Goal: Information Seeking & Learning: Check status

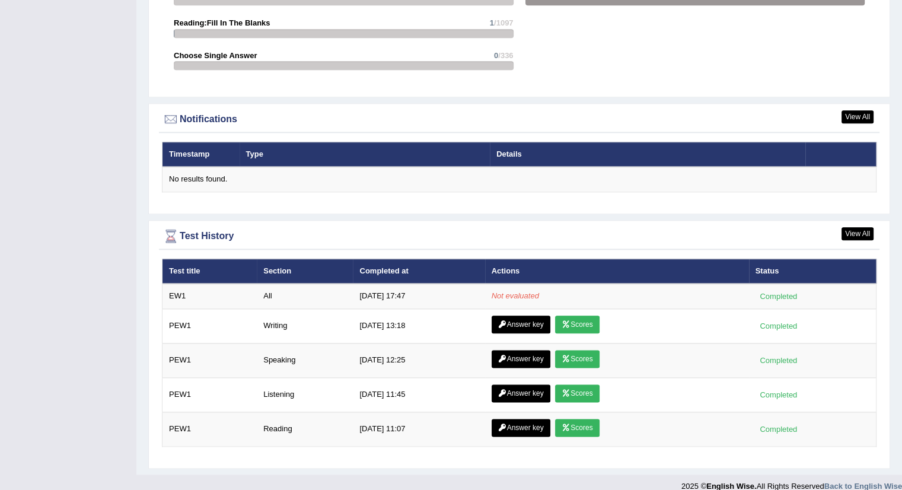
scroll to position [1357, 0]
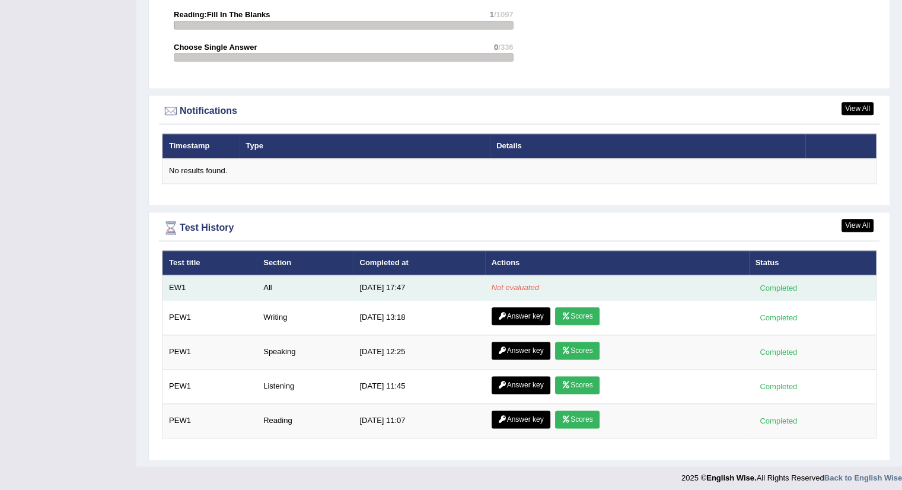
click at [521, 283] on em "Not evaluated" at bounding box center [515, 287] width 47 height 9
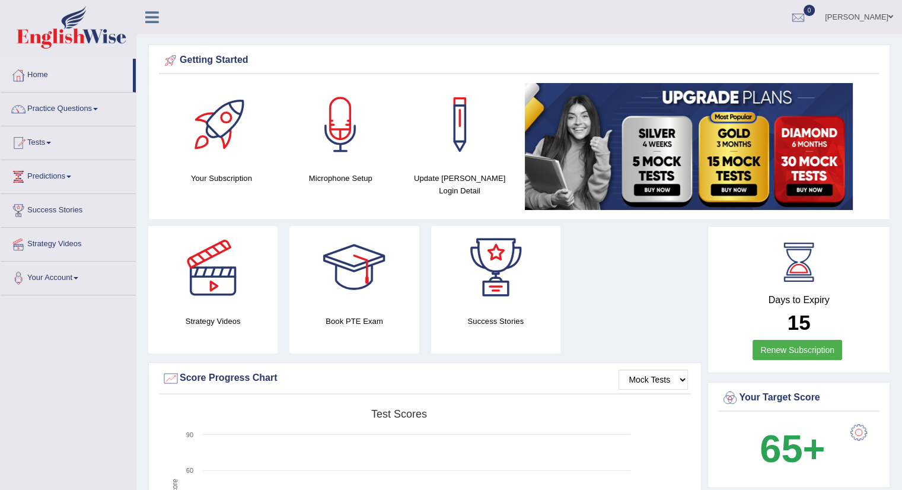
drag, startPoint x: 0, startPoint y: 35, endPoint x: 406, endPoint y: 37, distance: 405.6
click at [883, 17] on link "Amol" at bounding box center [859, 15] width 86 height 31
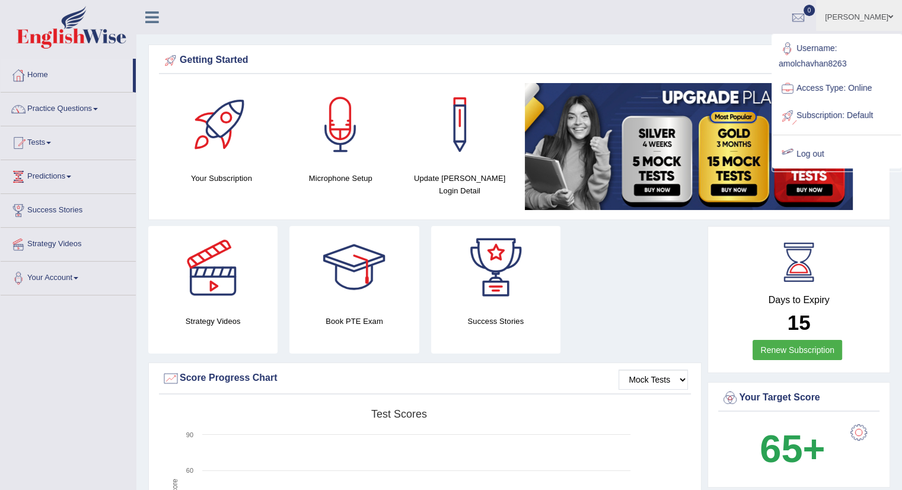
click at [809, 153] on link "Log out" at bounding box center [837, 154] width 128 height 27
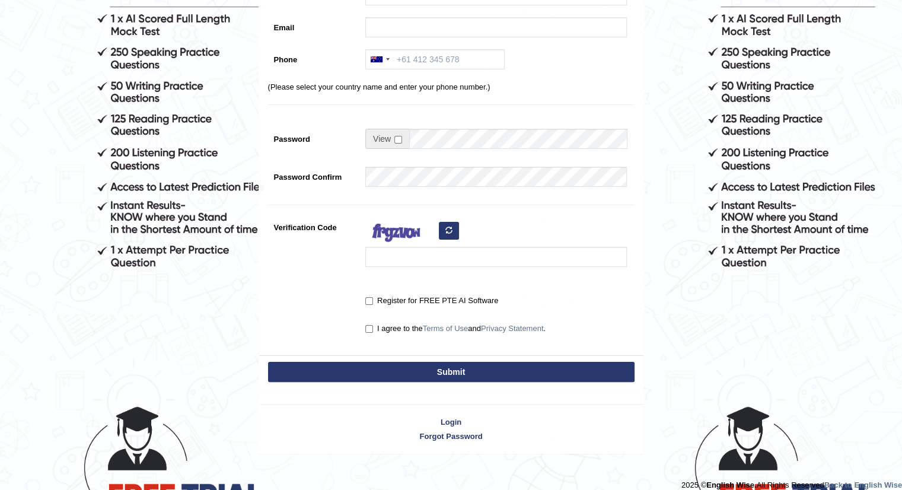
scroll to position [195, 0]
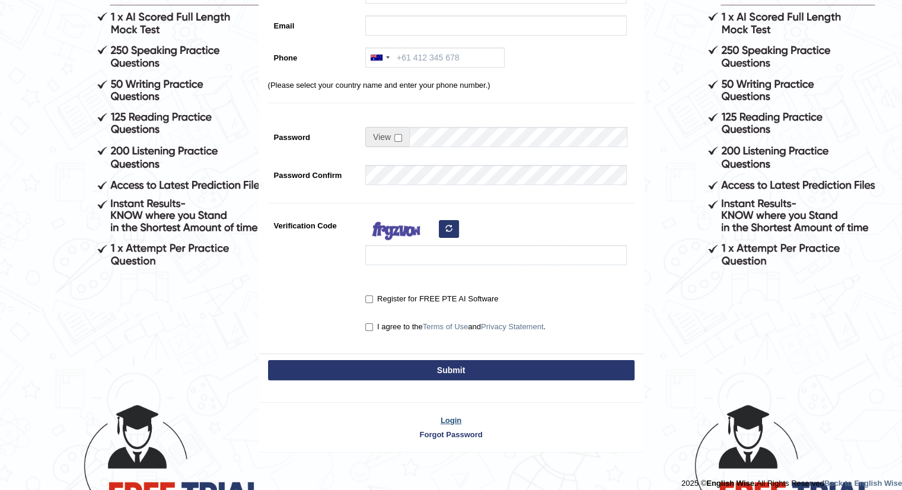
click at [444, 418] on link "Login" at bounding box center [451, 419] width 384 height 11
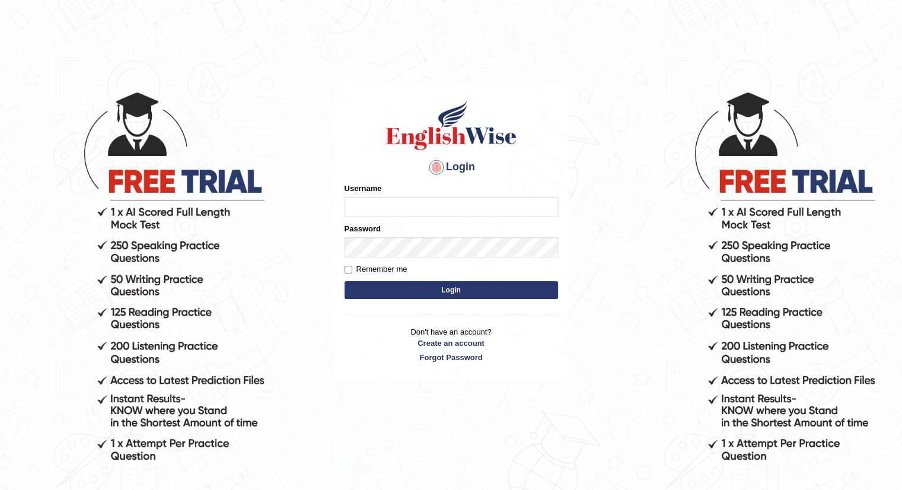
click at [397, 205] on input "Username" at bounding box center [451, 207] width 213 height 20
type input "amolchavhan8263"
click at [438, 282] on button "Login" at bounding box center [451, 290] width 213 height 18
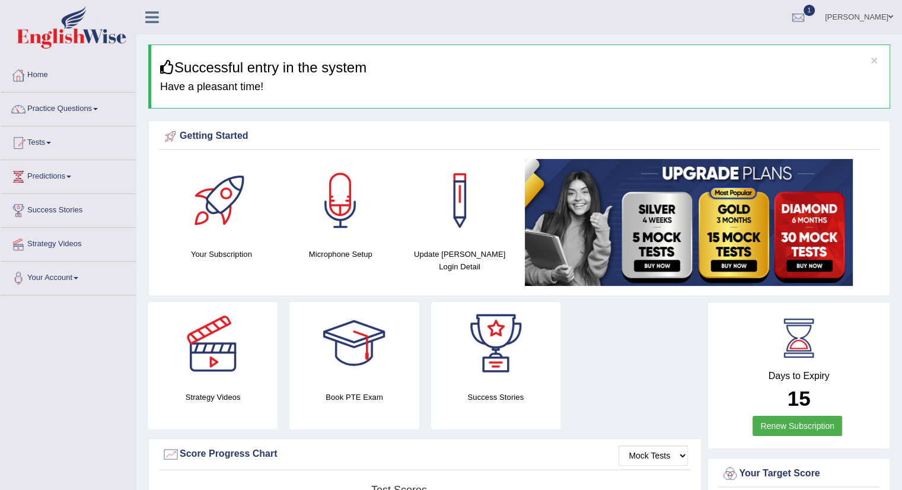
click at [40, 75] on link "Home" at bounding box center [68, 74] width 135 height 30
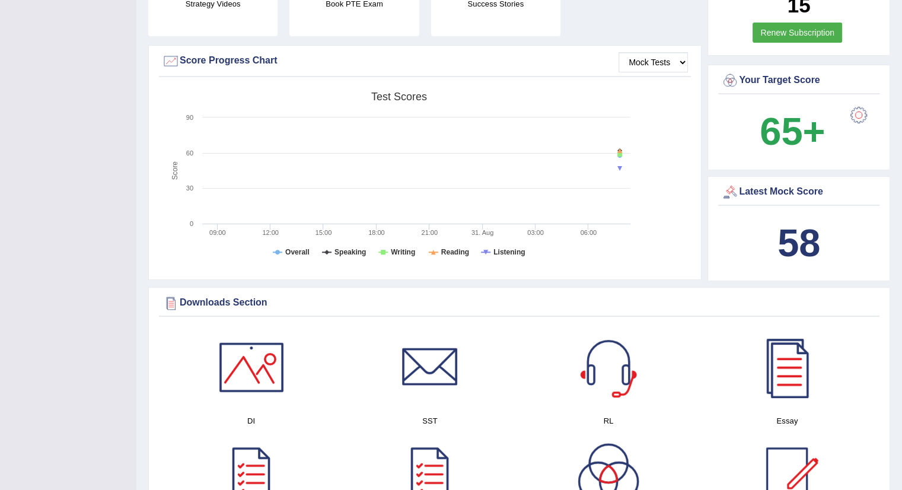
drag, startPoint x: 907, startPoint y: 75, endPoint x: 910, endPoint y: 169, distance: 94.3
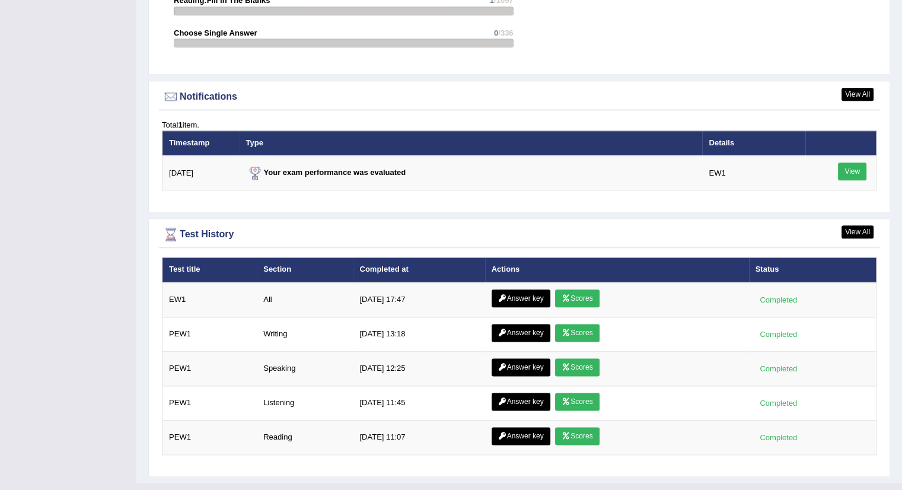
scroll to position [1388, 0]
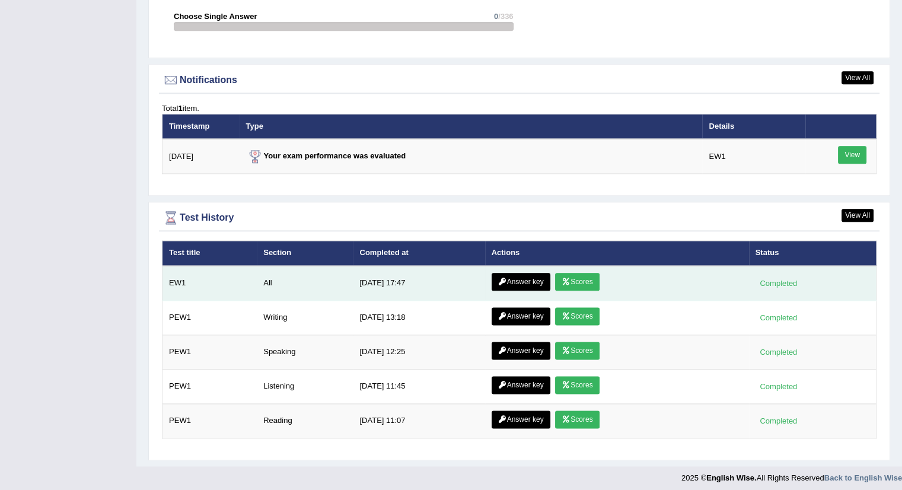
click at [583, 276] on link "Scores" at bounding box center [577, 282] width 44 height 18
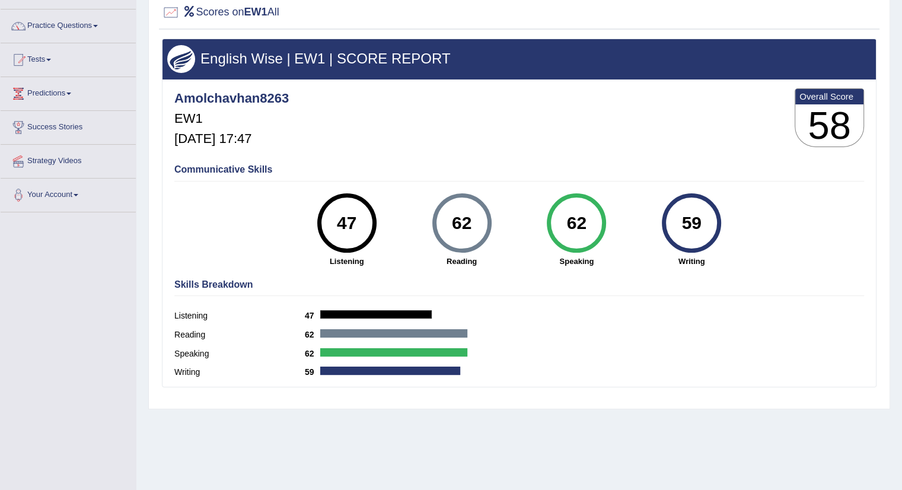
scroll to position [85, 0]
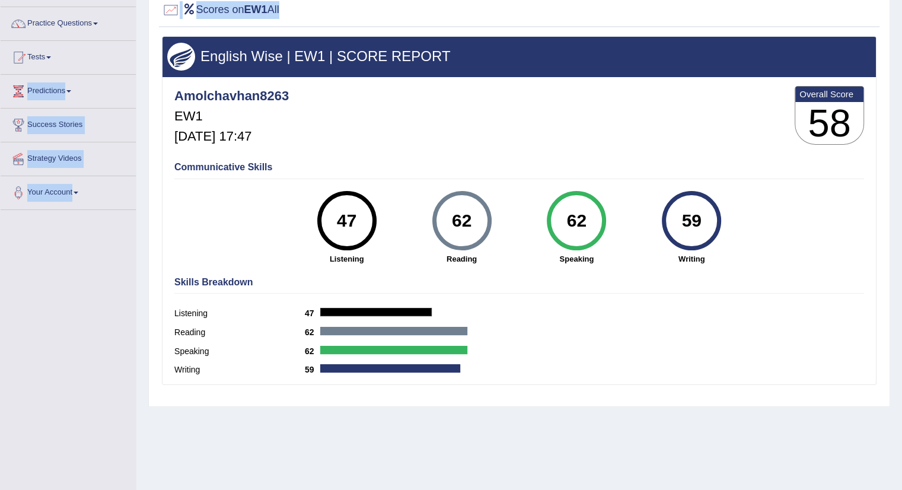
drag, startPoint x: 136, startPoint y: 46, endPoint x: 387, endPoint y: 62, distance: 251.3
click at [387, 62] on div "Toggle navigation Home Practice Questions Speaking Practice Read Aloud Repeat S…" at bounding box center [451, 223] width 902 height 617
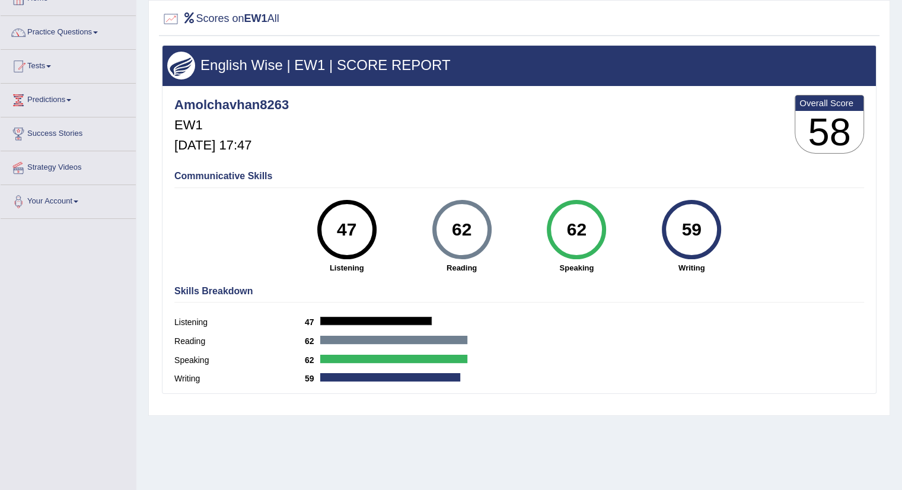
click at [814, 229] on div "Communicative Skills 47 Listening 62 Reading 62 Speaking 59 Writing" at bounding box center [519, 221] width 696 height 112
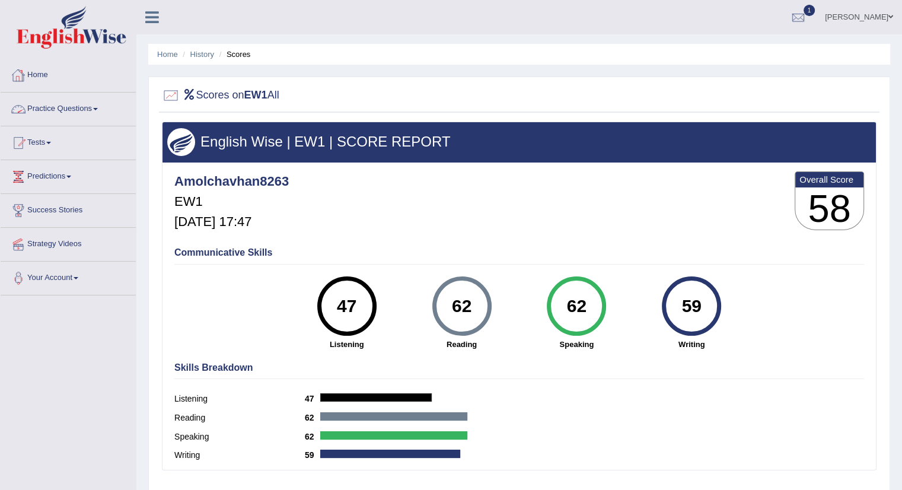
click at [36, 72] on link "Home" at bounding box center [68, 74] width 135 height 30
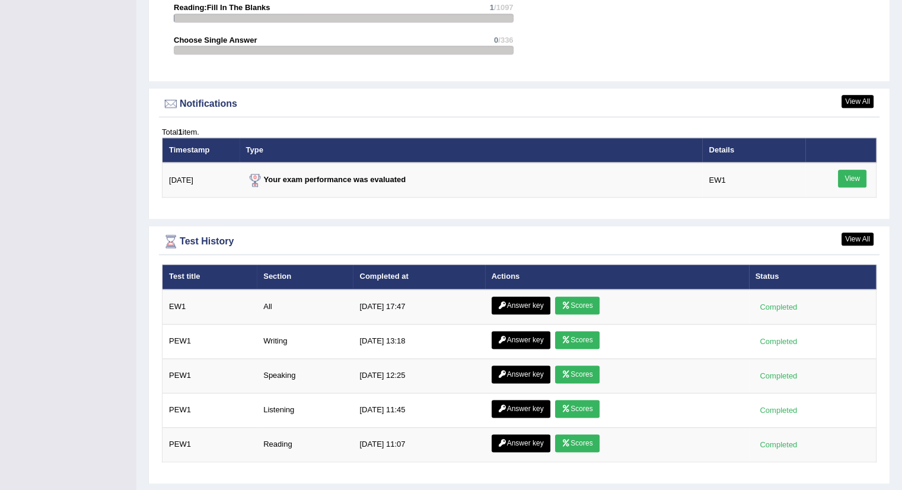
scroll to position [1357, 0]
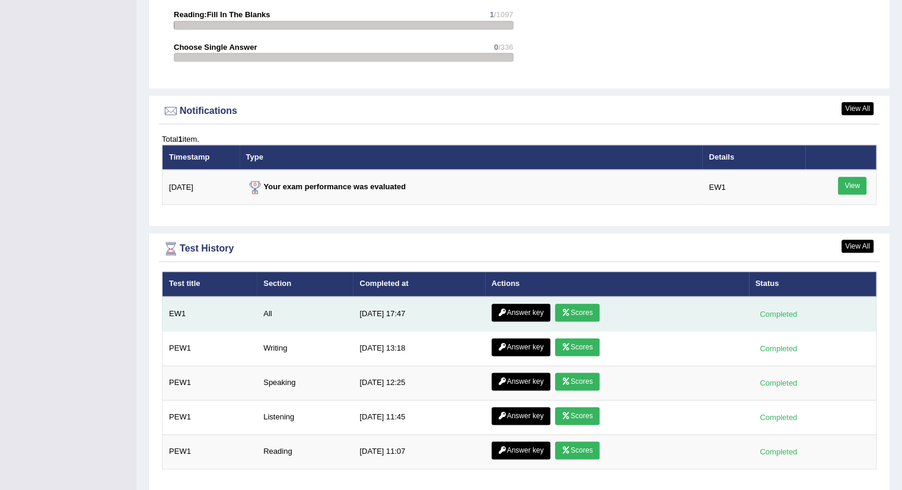
click at [528, 313] on link "Answer key" at bounding box center [521, 313] width 59 height 18
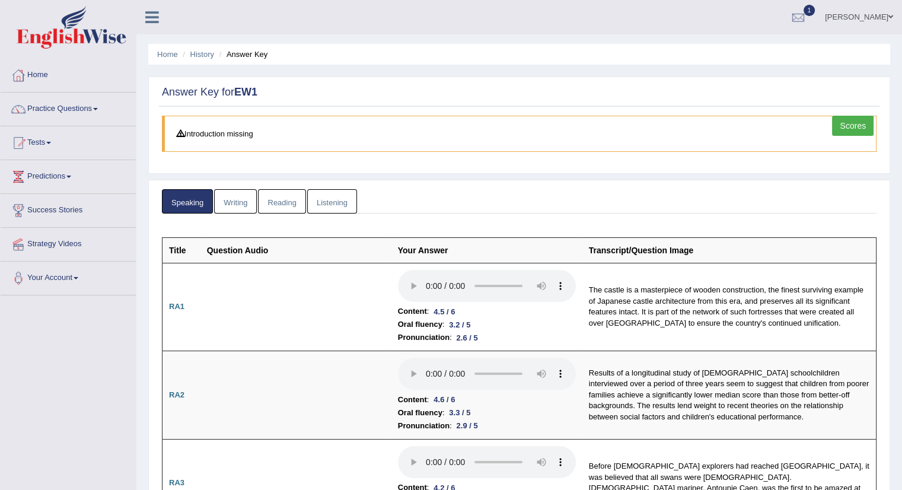
click at [339, 204] on link "Listening" at bounding box center [332, 201] width 50 height 24
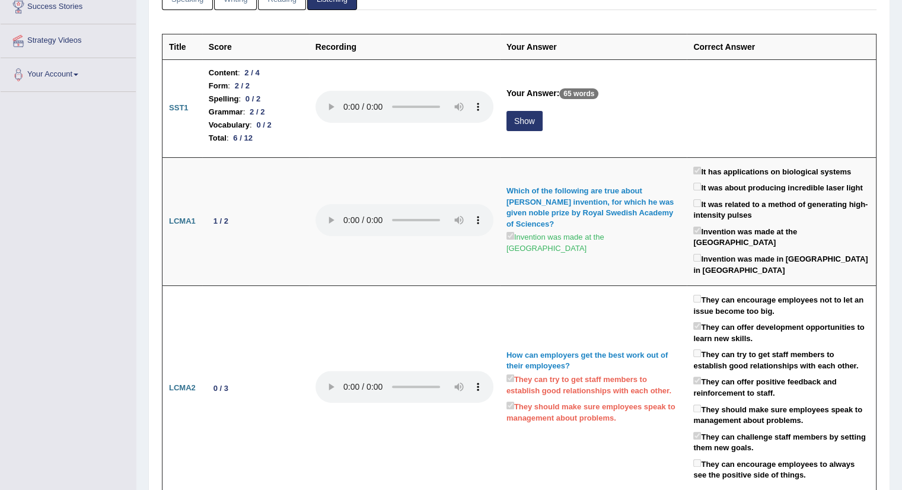
scroll to position [206, 0]
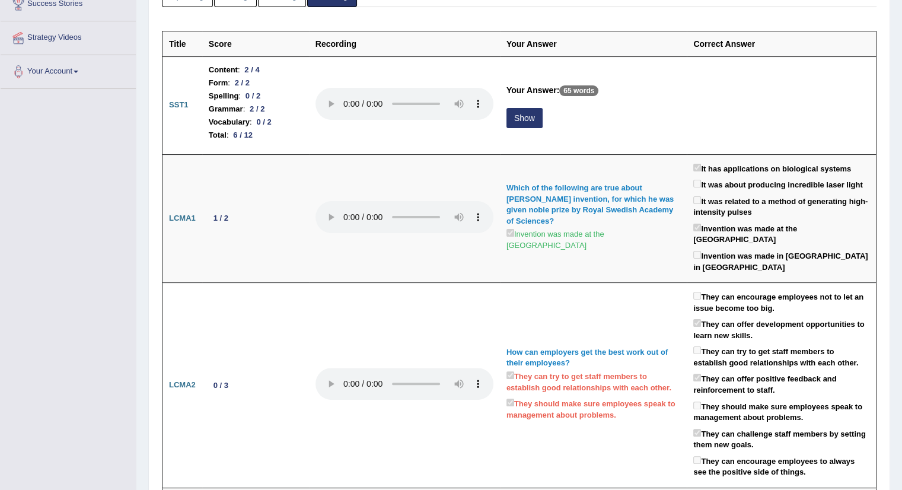
drag, startPoint x: 905, startPoint y: 60, endPoint x: 910, endPoint y: 90, distance: 30.7
click at [901, 90] on html "Toggle navigation Home Practice Questions Speaking Practice Read Aloud Repeat S…" at bounding box center [451, 39] width 902 height 490
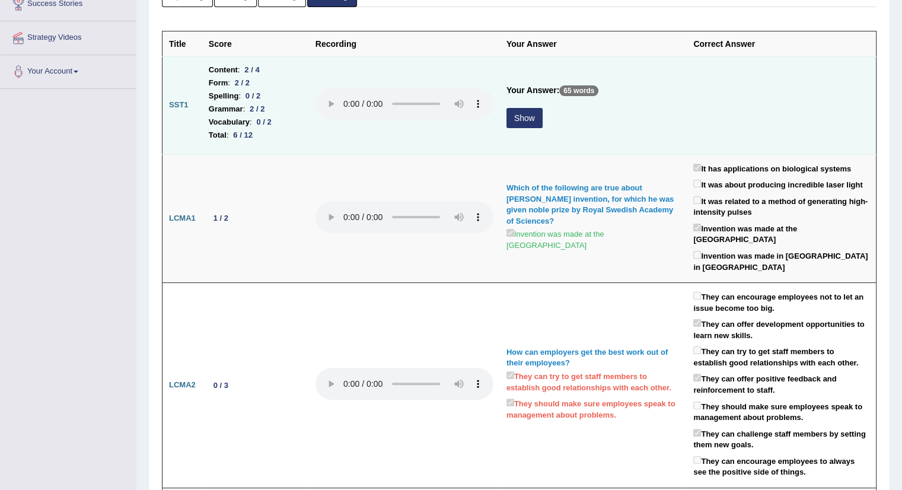
click at [524, 118] on button "Show" at bounding box center [524, 118] width 36 height 20
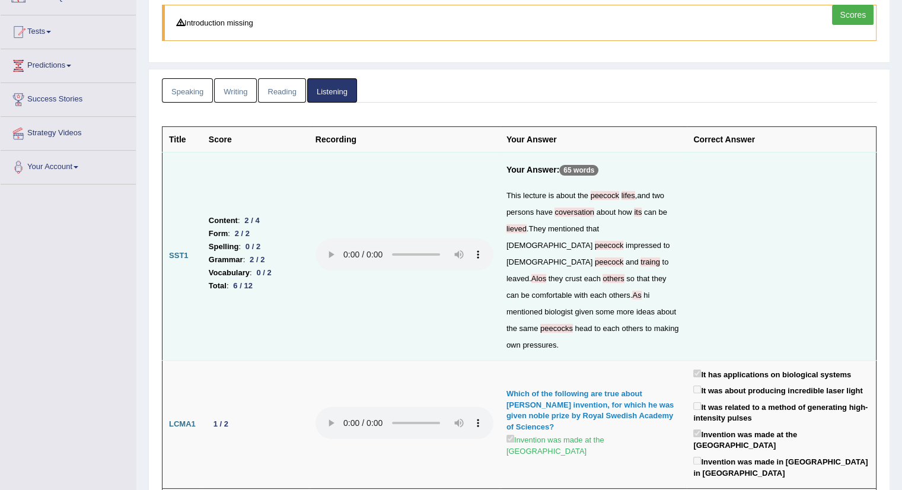
scroll to position [0, 0]
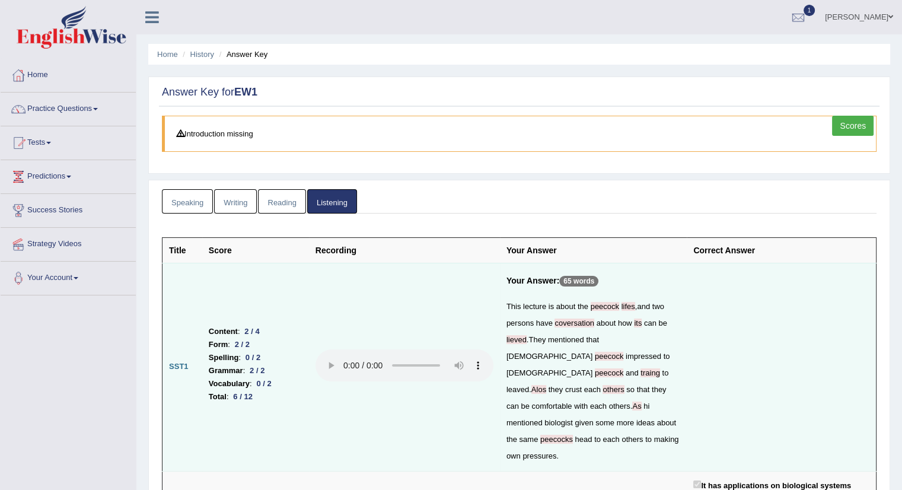
click at [244, 205] on link "Writing" at bounding box center [235, 201] width 43 height 24
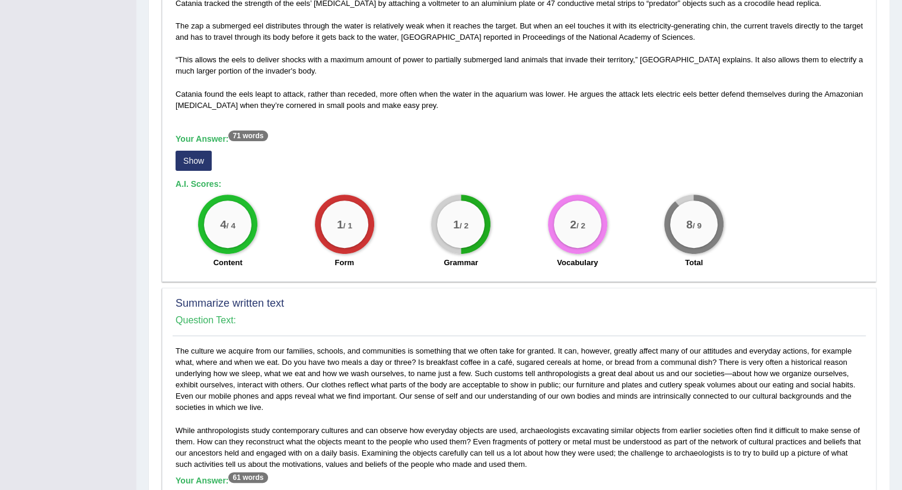
scroll to position [379, 0]
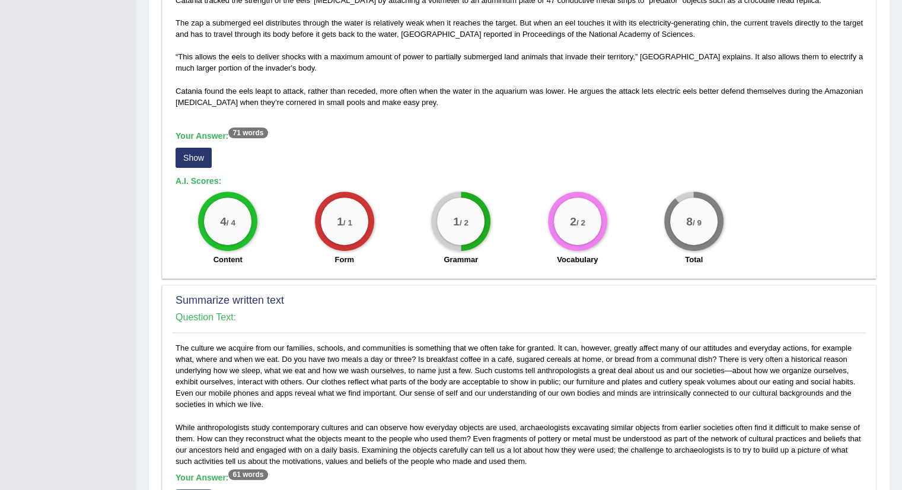
click at [198, 149] on button "Show" at bounding box center [194, 158] width 36 height 20
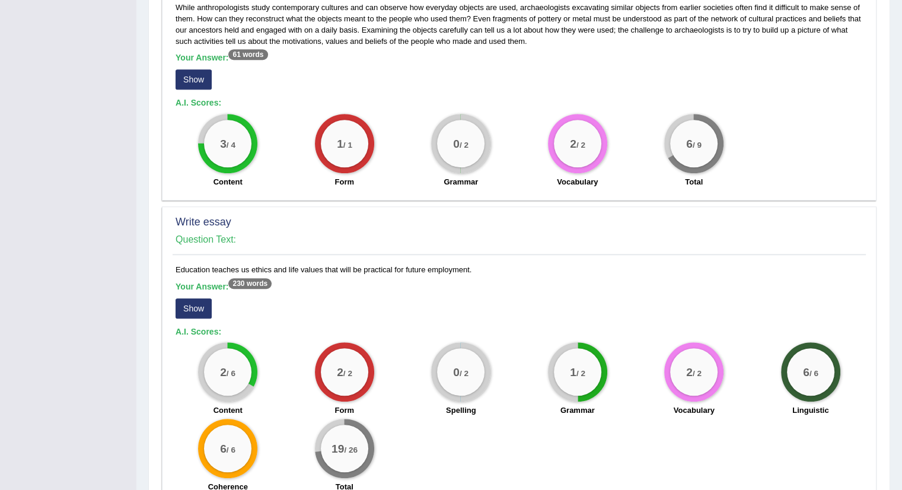
scroll to position [867, 0]
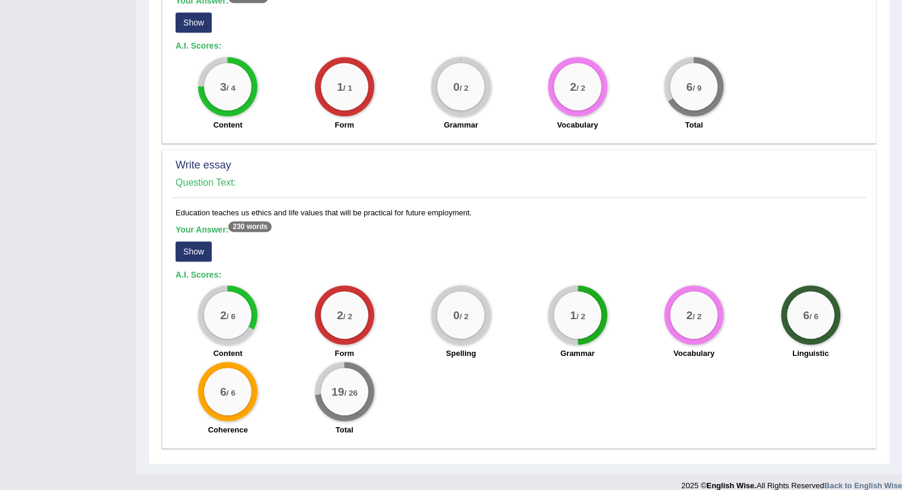
click at [187, 241] on button "Show" at bounding box center [194, 251] width 36 height 20
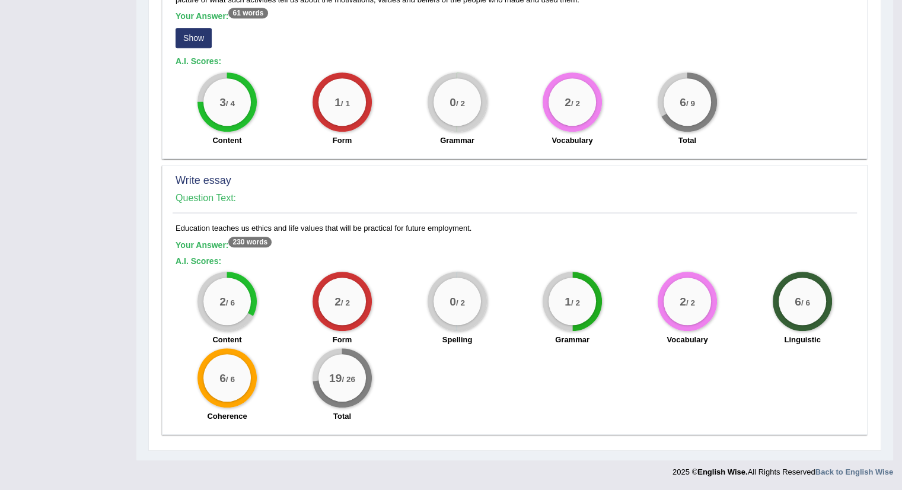
scroll to position [838, 0]
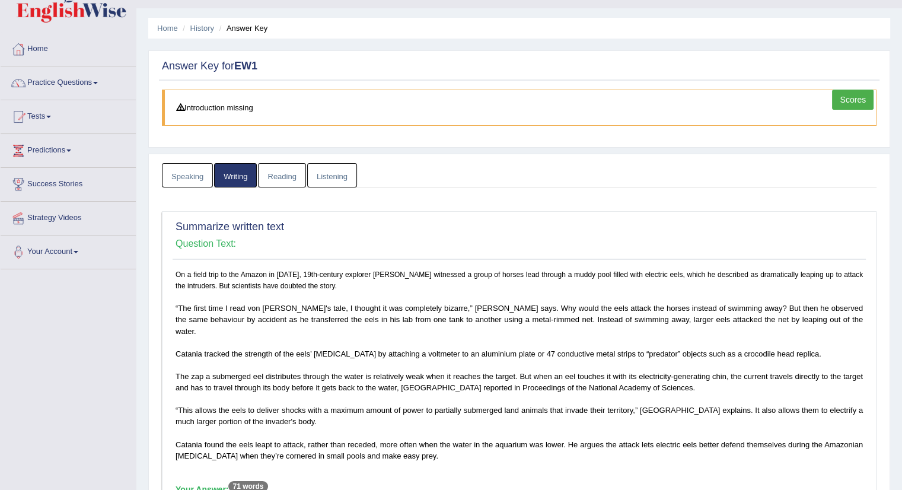
scroll to position [14, 0]
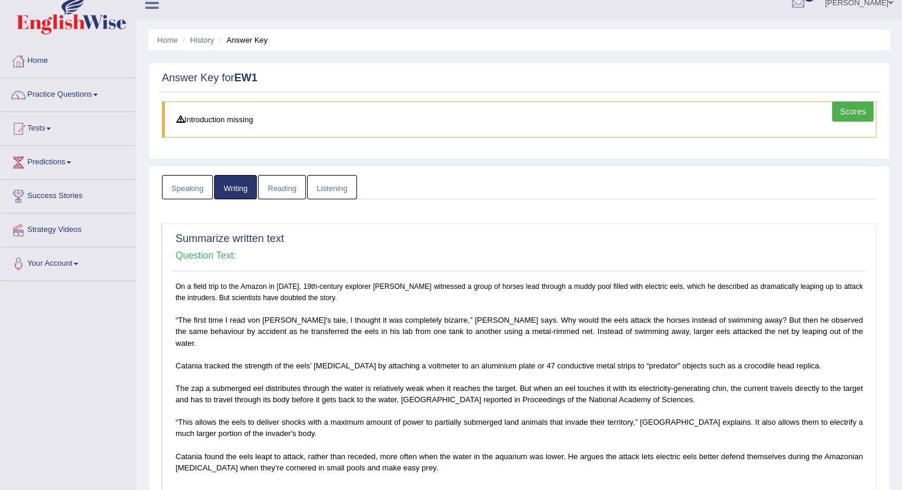
click at [190, 186] on link "Speaking" at bounding box center [187, 187] width 51 height 24
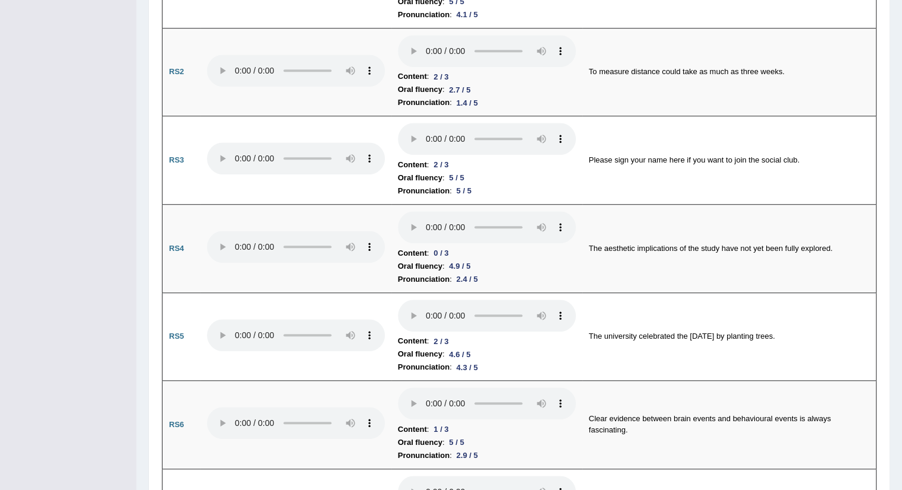
scroll to position [0, 0]
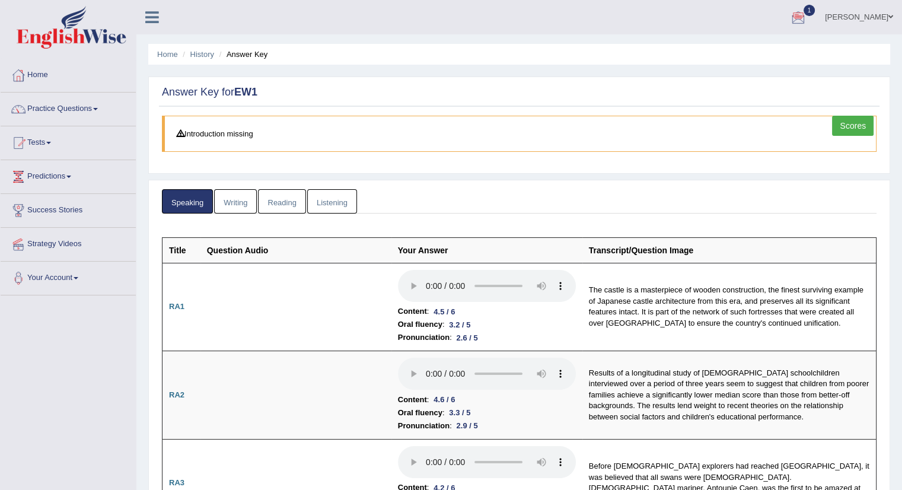
click at [225, 205] on link "Writing" at bounding box center [235, 201] width 43 height 24
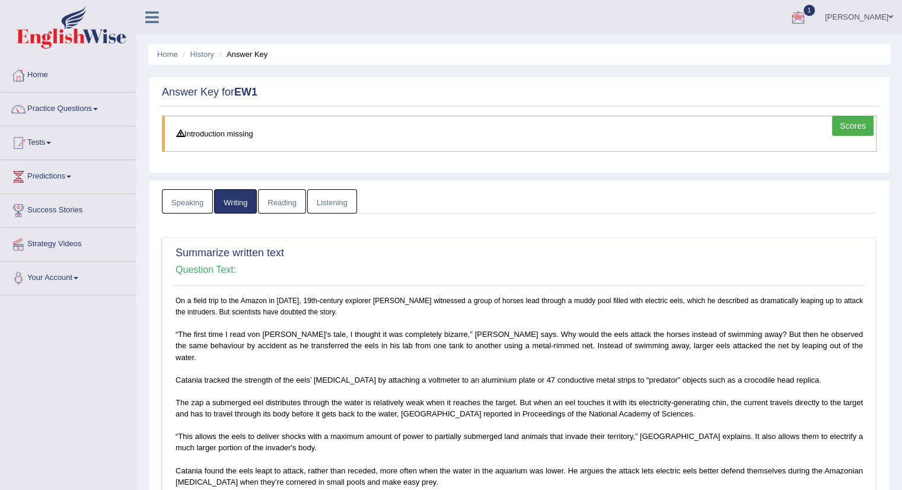
click at [278, 204] on link "Reading" at bounding box center [281, 201] width 47 height 24
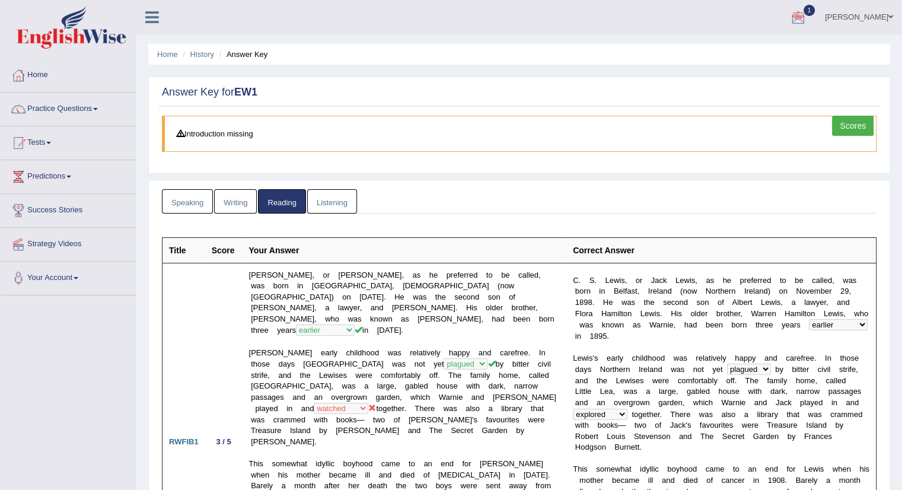
click at [328, 202] on link "Listening" at bounding box center [332, 201] width 50 height 24
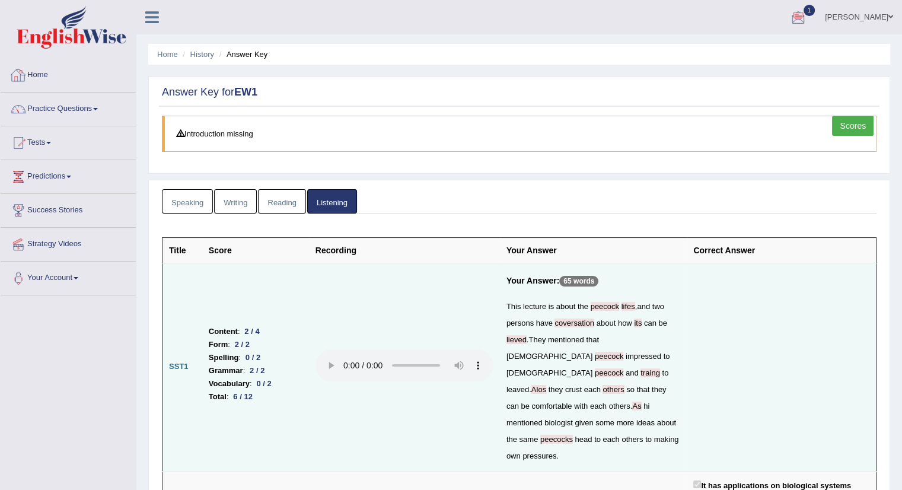
click at [40, 76] on link "Home" at bounding box center [68, 74] width 135 height 30
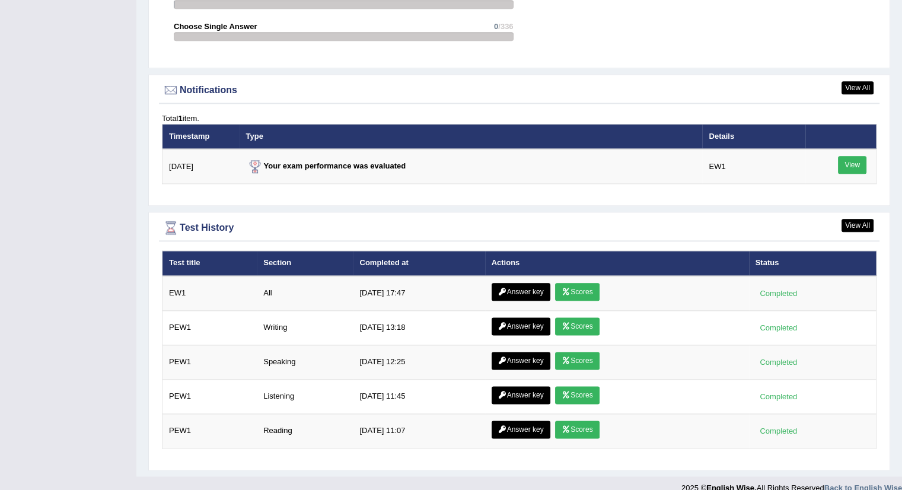
scroll to position [1379, 0]
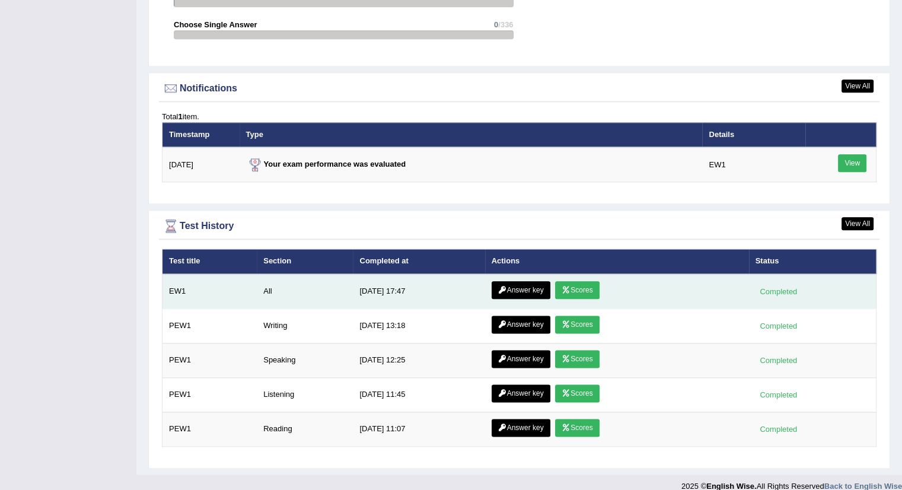
click at [583, 283] on link "Scores" at bounding box center [577, 290] width 44 height 18
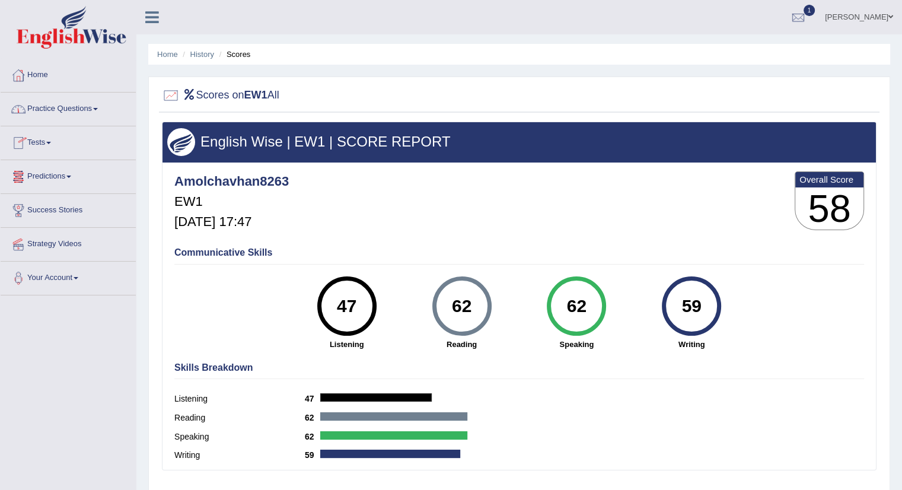
click at [45, 75] on link "Home" at bounding box center [68, 74] width 135 height 30
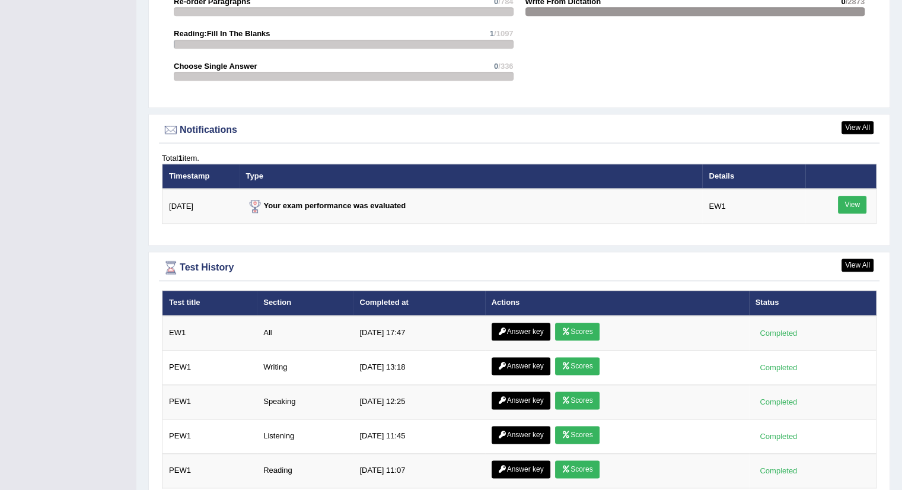
scroll to position [1388, 0]
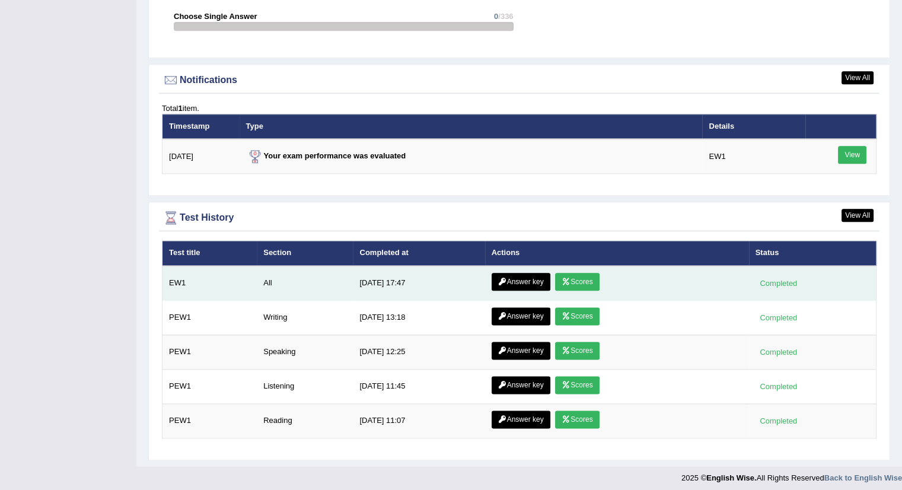
click at [502, 279] on icon at bounding box center [502, 281] width 9 height 7
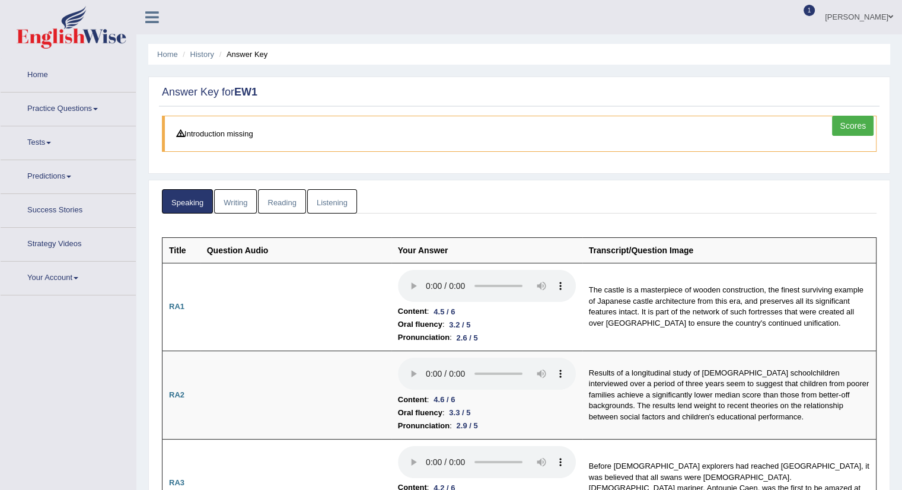
click at [240, 200] on link "Writing" at bounding box center [235, 201] width 43 height 24
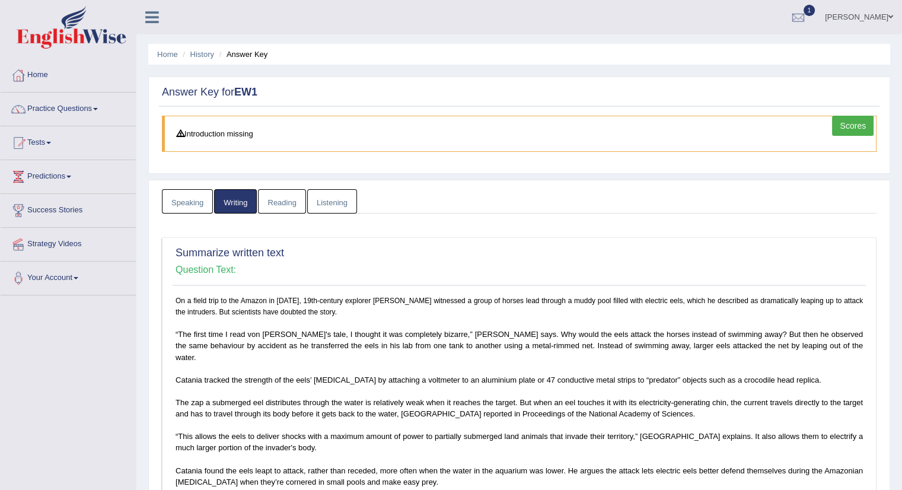
scroll to position [126, 0]
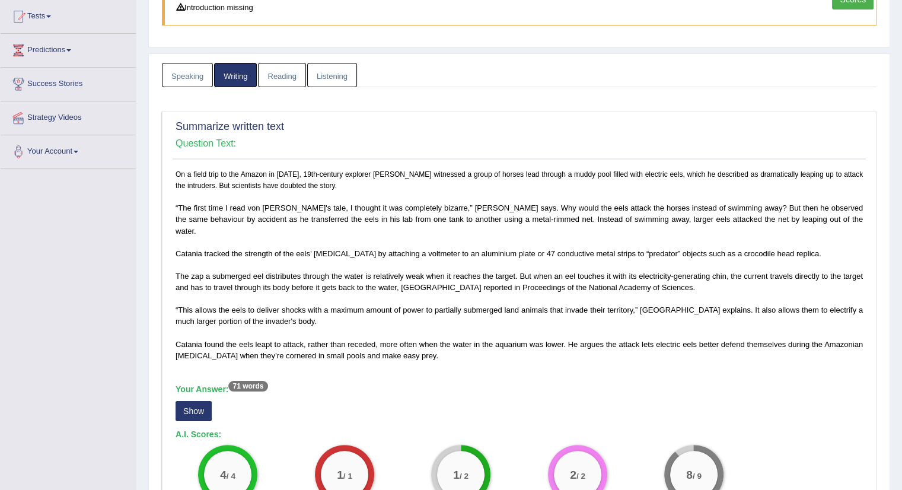
click at [326, 70] on link "Listening" at bounding box center [332, 75] width 50 height 24
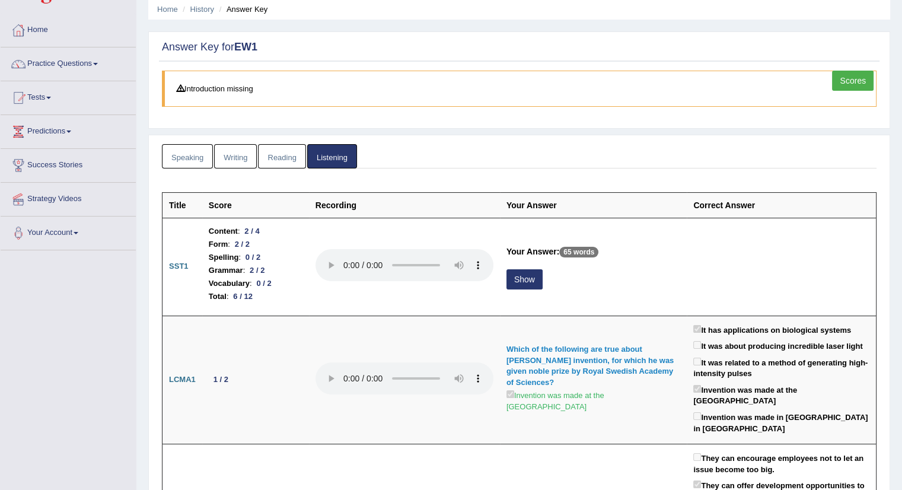
scroll to position [0, 0]
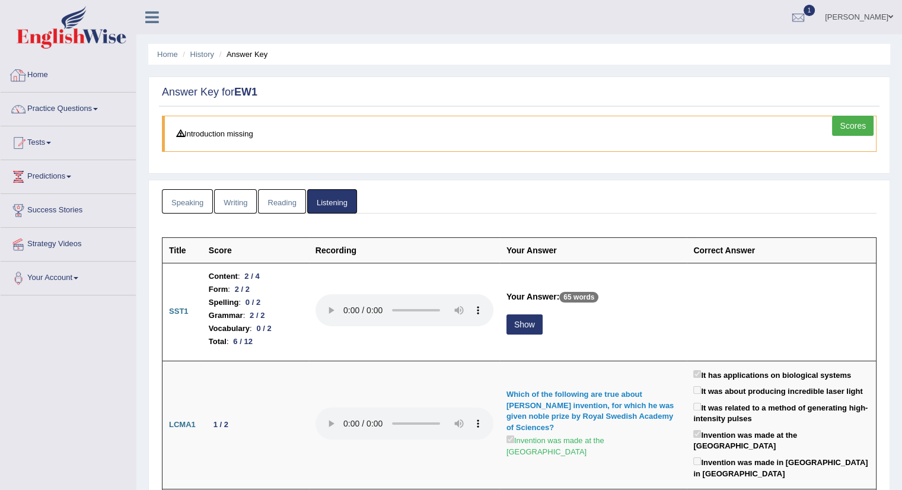
click at [37, 69] on link "Home" at bounding box center [68, 74] width 135 height 30
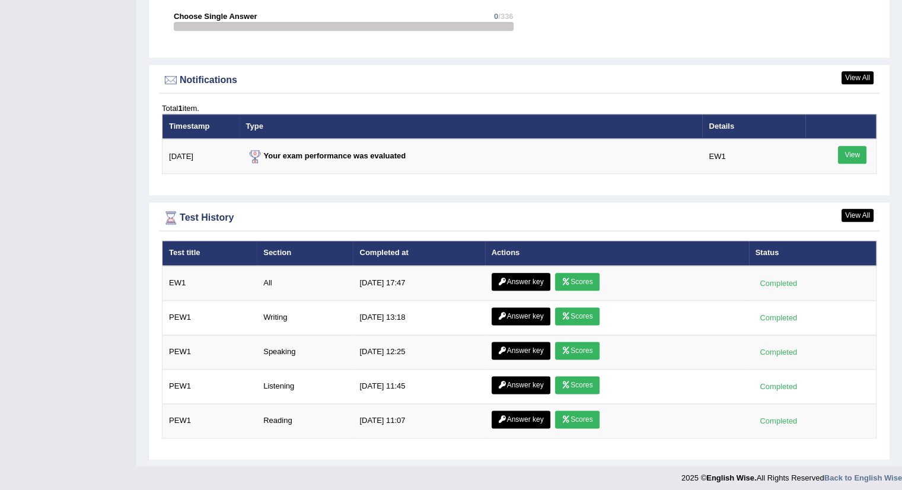
scroll to position [1370, 0]
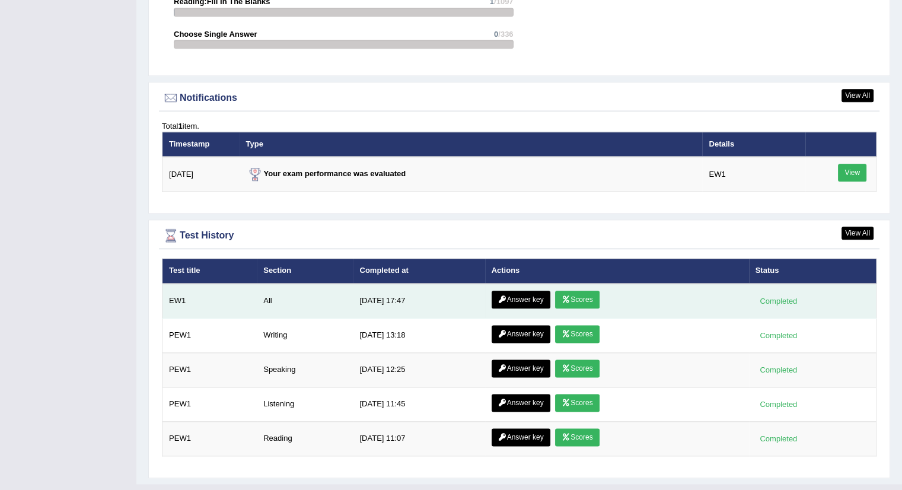
click at [582, 291] on link "Scores" at bounding box center [577, 300] width 44 height 18
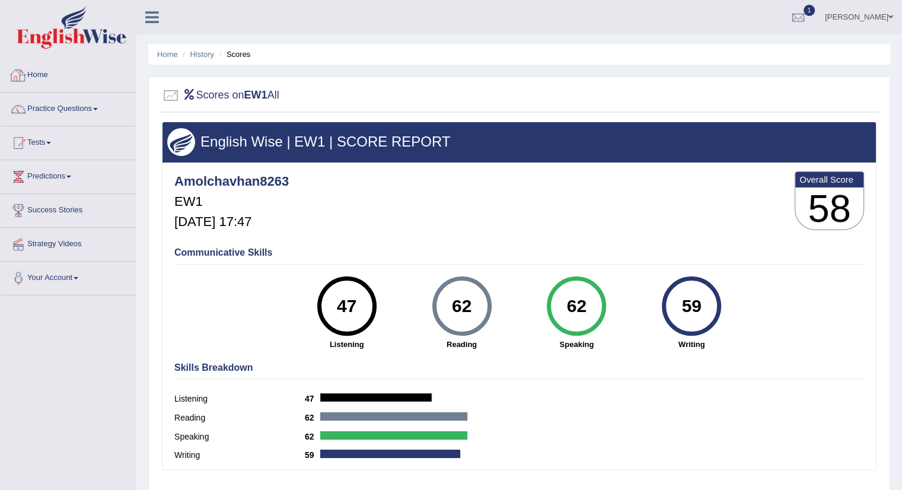
click at [46, 70] on link "Home" at bounding box center [68, 74] width 135 height 30
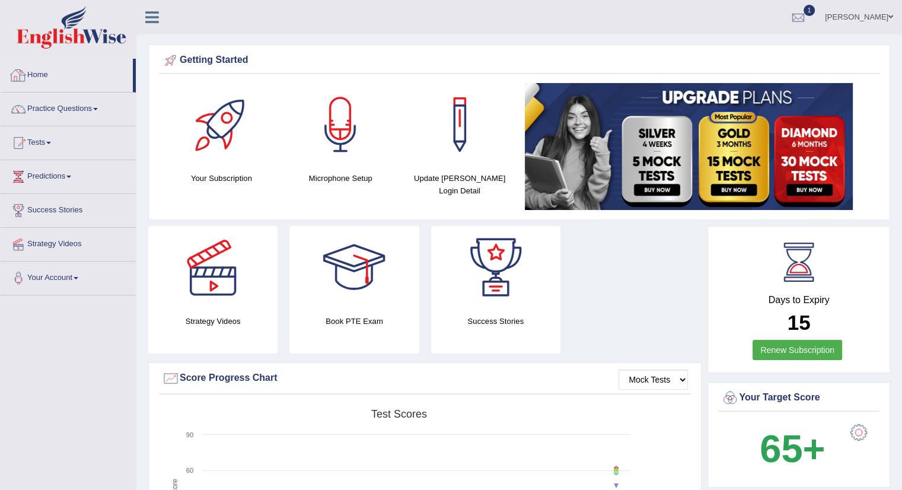
click at [43, 76] on link "Home" at bounding box center [67, 74] width 132 height 30
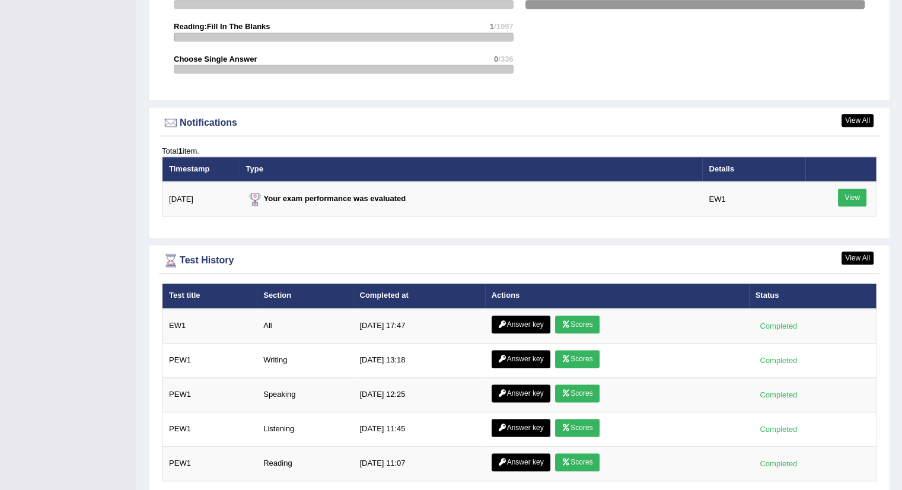
scroll to position [1341, 0]
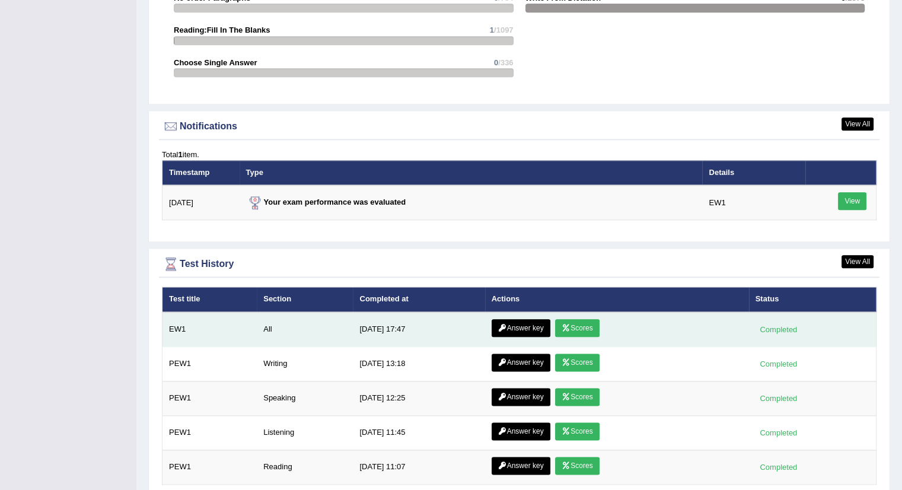
click at [569, 326] on link "Scores" at bounding box center [577, 328] width 44 height 18
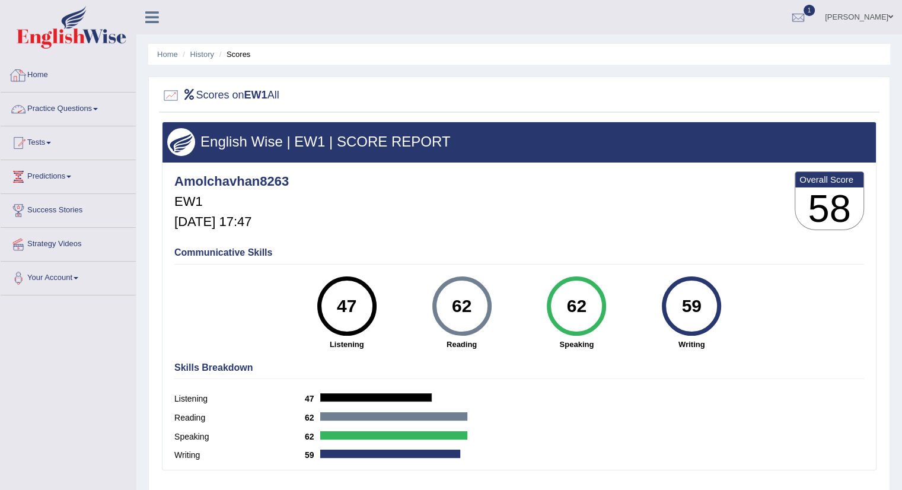
click at [43, 71] on link "Home" at bounding box center [68, 74] width 135 height 30
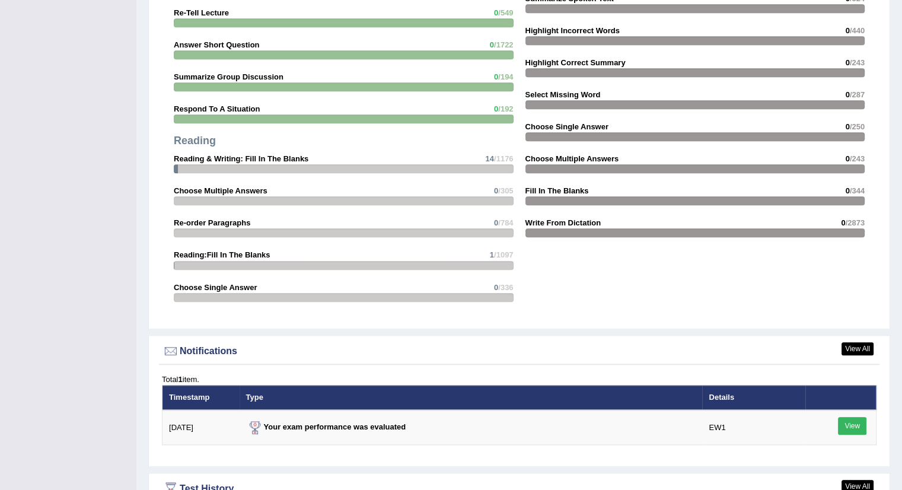
scroll to position [1388, 0]
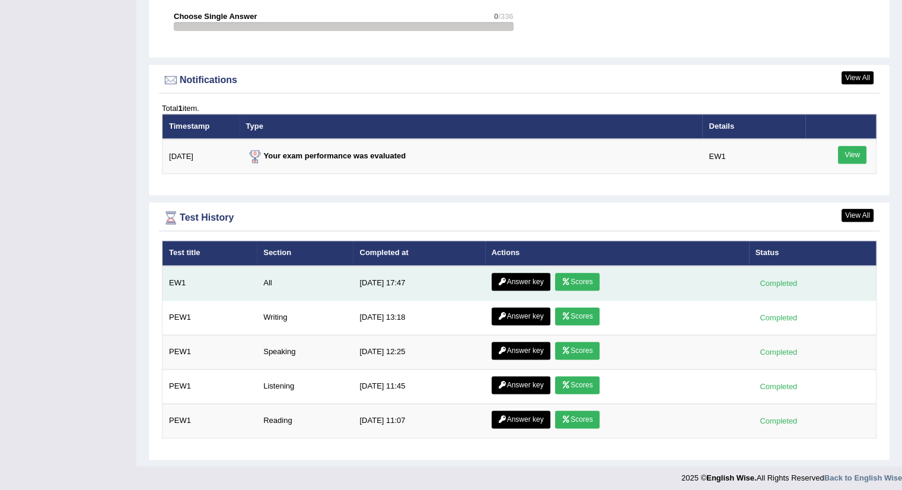
click at [513, 276] on link "Answer key" at bounding box center [521, 282] width 59 height 18
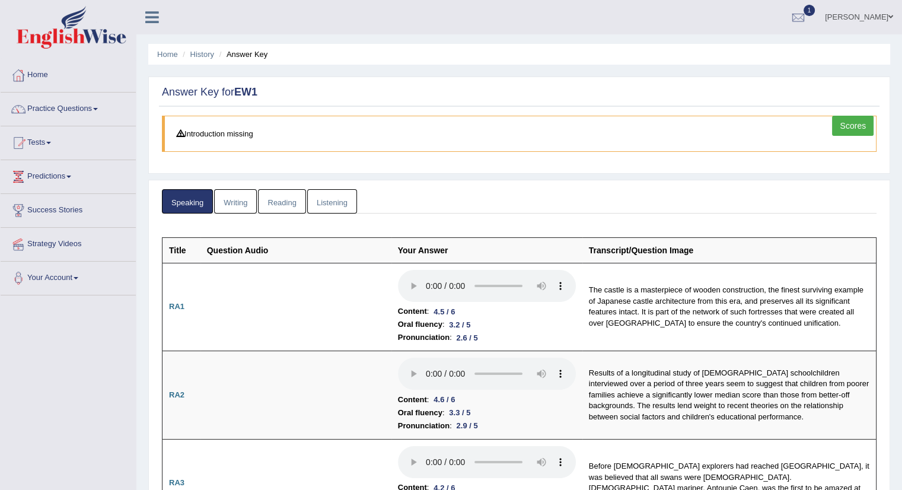
click at [279, 199] on link "Reading" at bounding box center [281, 201] width 47 height 24
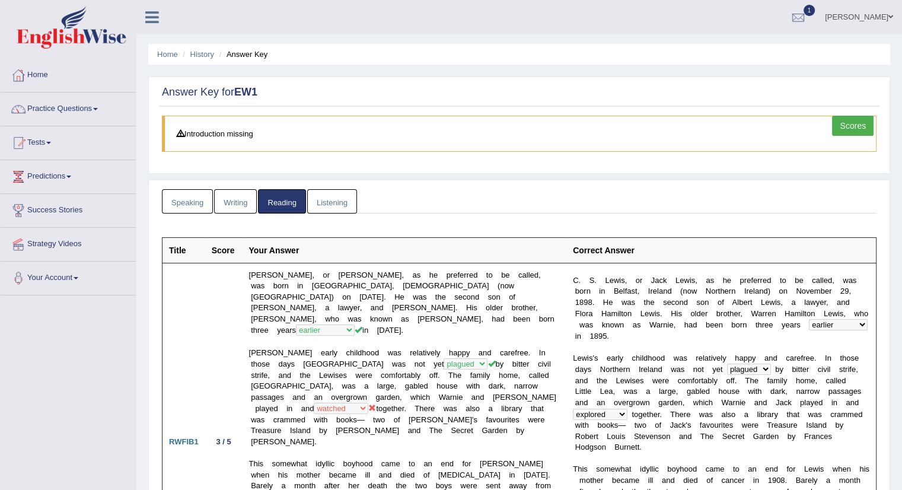
click at [325, 194] on link "Listening" at bounding box center [332, 201] width 50 height 24
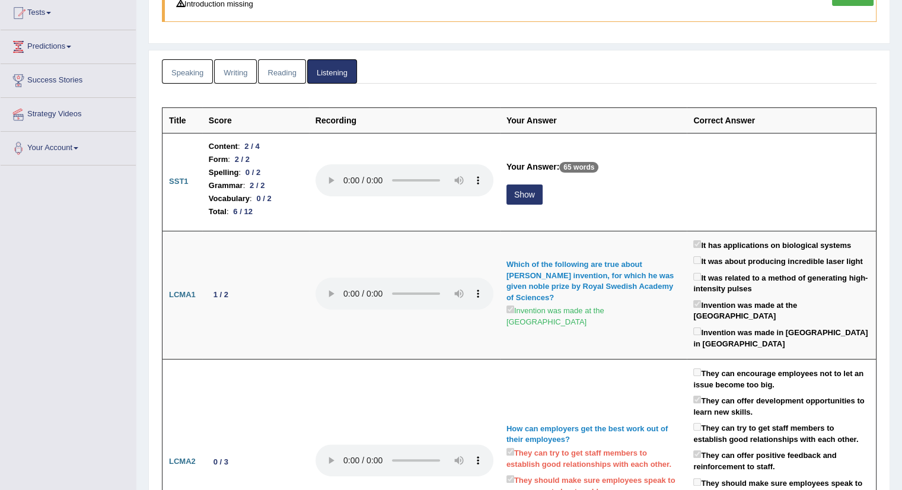
scroll to position [117, 0]
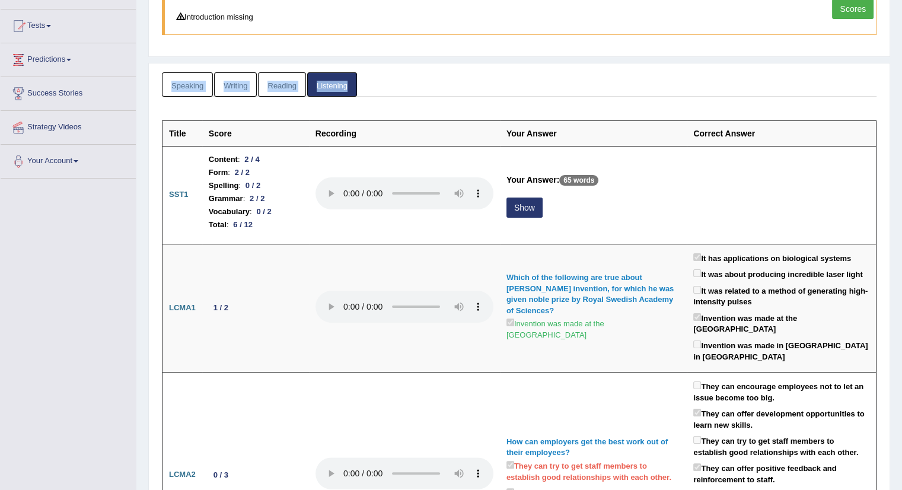
drag, startPoint x: 900, startPoint y: 70, endPoint x: 905, endPoint y: 47, distance: 23.2
click at [901, 47] on html "Toggle navigation Home Practice Questions Speaking Practice Read Aloud Repeat S…" at bounding box center [451, 128] width 902 height 490
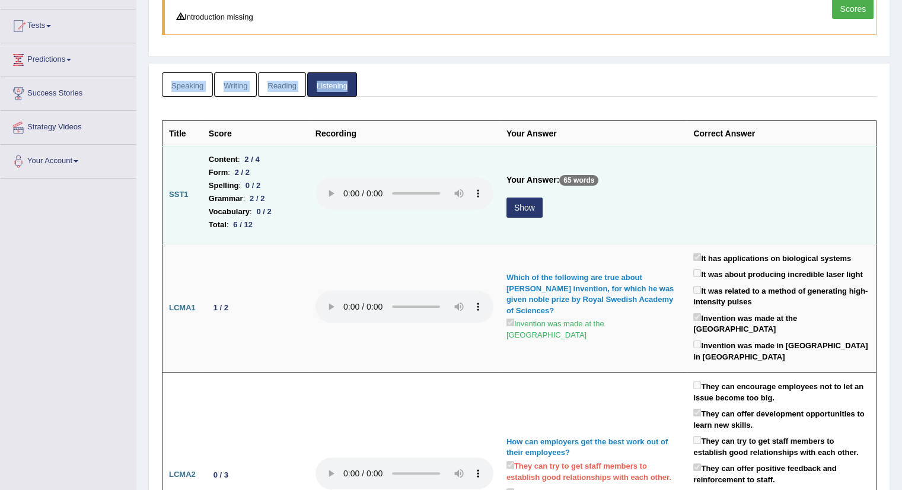
click at [670, 239] on td "Your Answer: 65 words Show" at bounding box center [593, 195] width 187 height 98
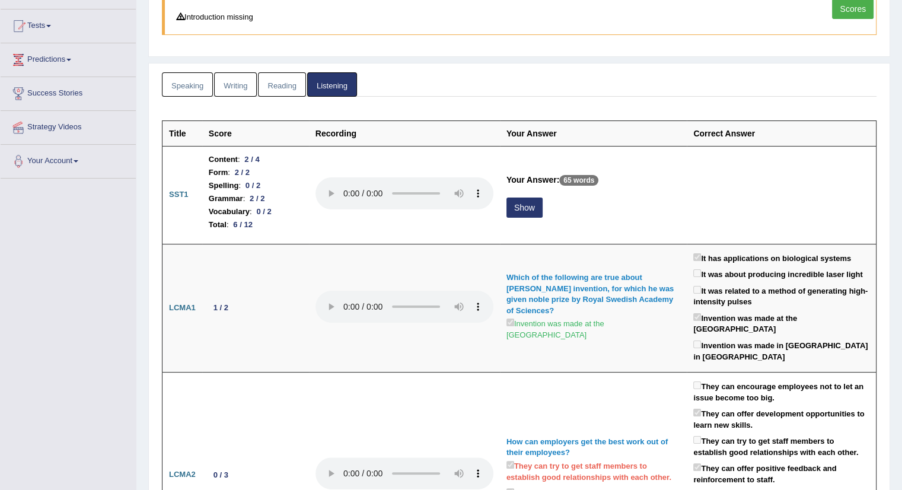
click at [282, 86] on link "Reading" at bounding box center [281, 84] width 47 height 24
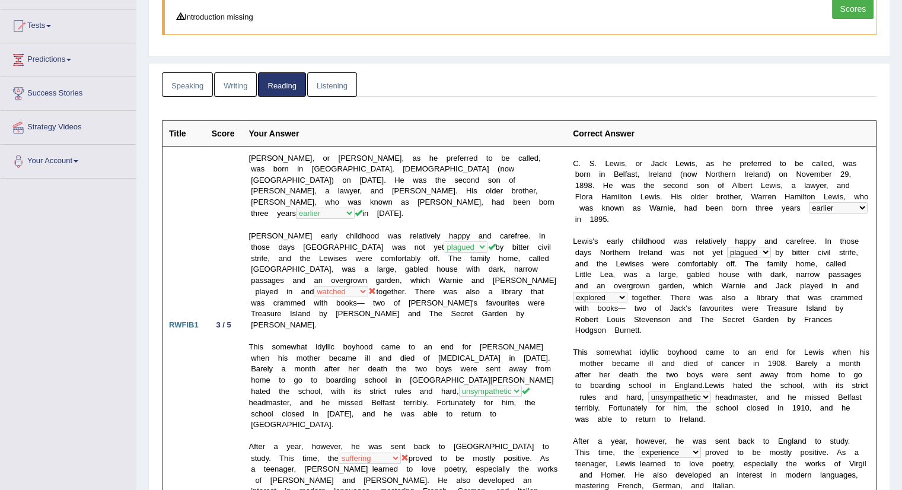
scroll to position [0, 0]
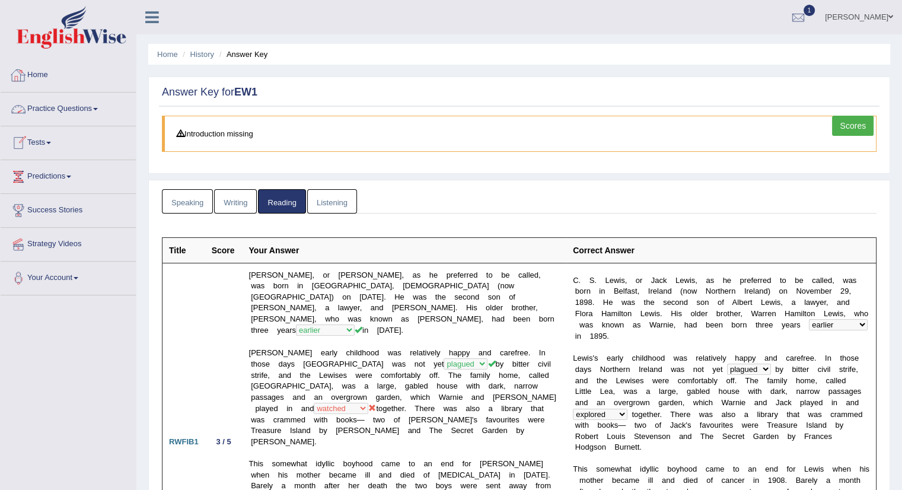
click at [43, 73] on link "Home" at bounding box center [68, 74] width 135 height 30
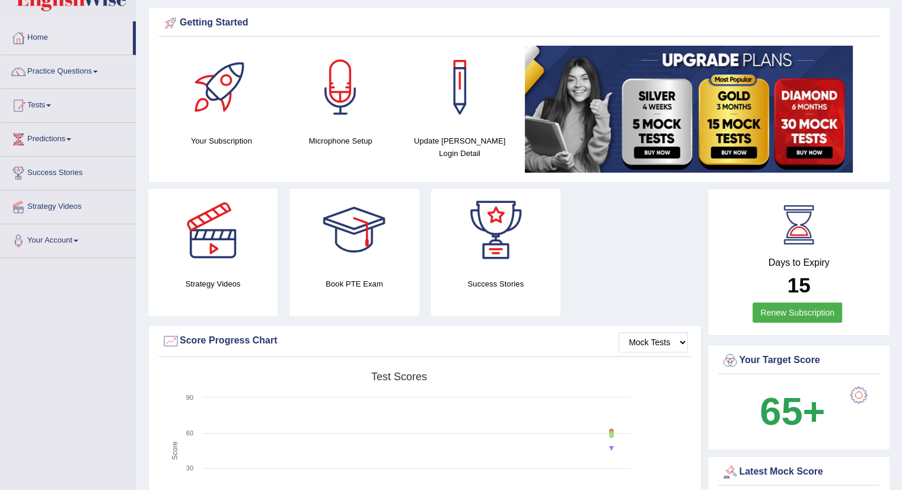
scroll to position [24, 0]
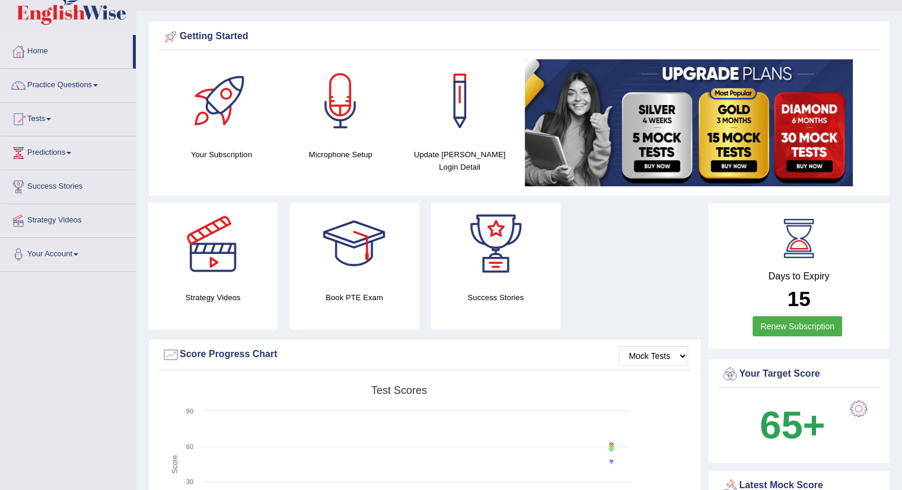
click at [74, 153] on link "Predictions" at bounding box center [68, 151] width 135 height 30
click at [59, 181] on link "Latest Predictions" at bounding box center [77, 180] width 111 height 21
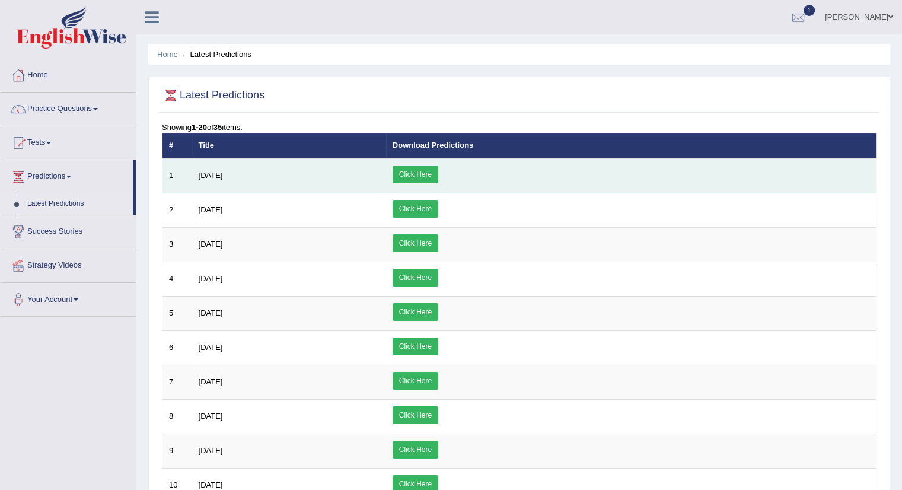
click at [438, 170] on link "Click Here" at bounding box center [416, 174] width 46 height 18
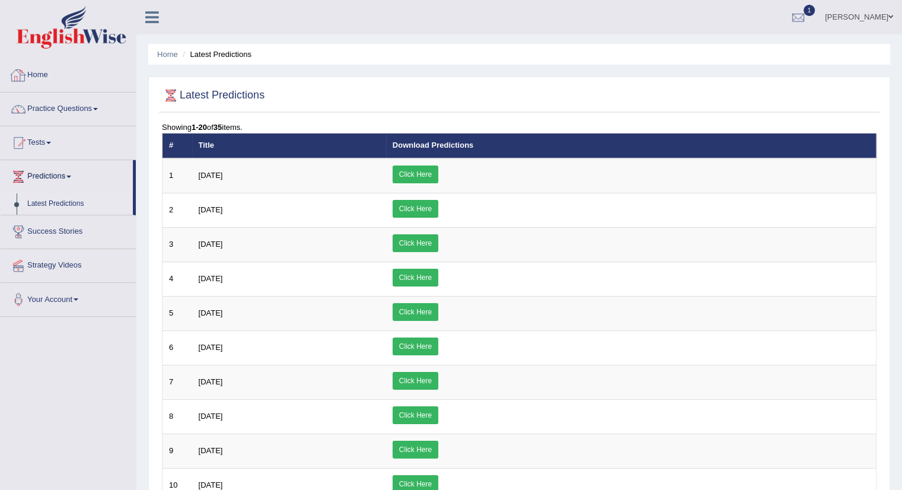
click at [36, 78] on link "Home" at bounding box center [68, 74] width 135 height 30
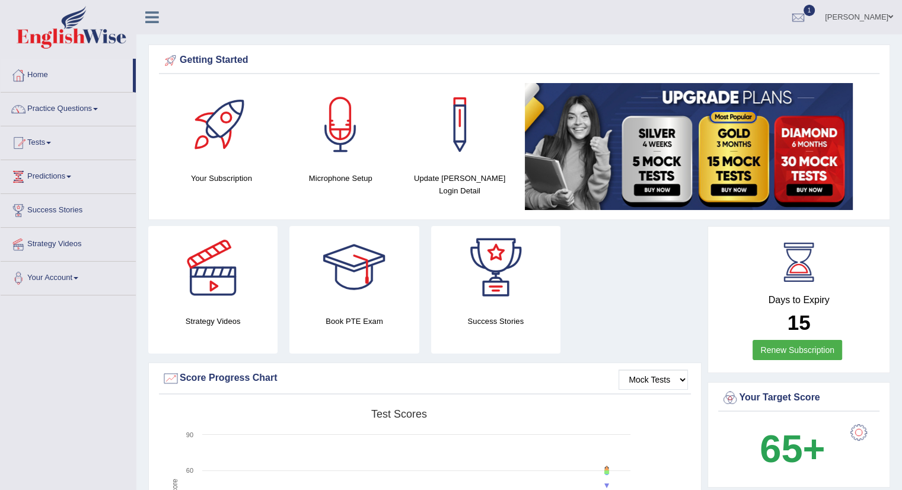
click at [886, 20] on link "[PERSON_NAME]" at bounding box center [859, 15] width 86 height 31
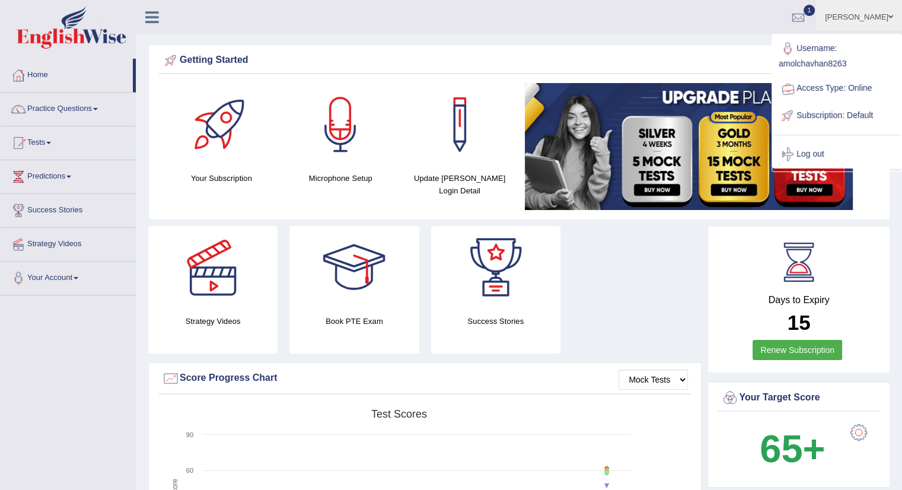
click at [886, 35] on ul "Username: amolchavhan8263 Access Type: Online Subscription: Default Log out" at bounding box center [837, 101] width 128 height 133
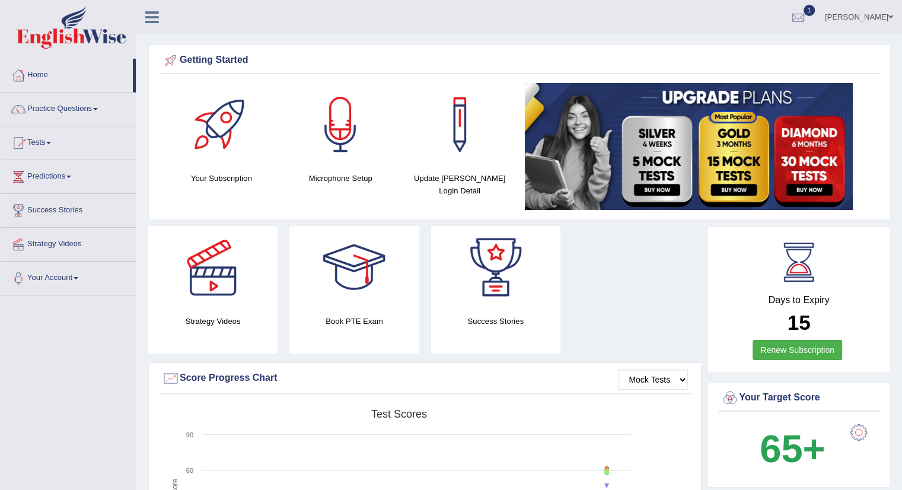
click at [884, 20] on link "[PERSON_NAME]" at bounding box center [859, 15] width 86 height 31
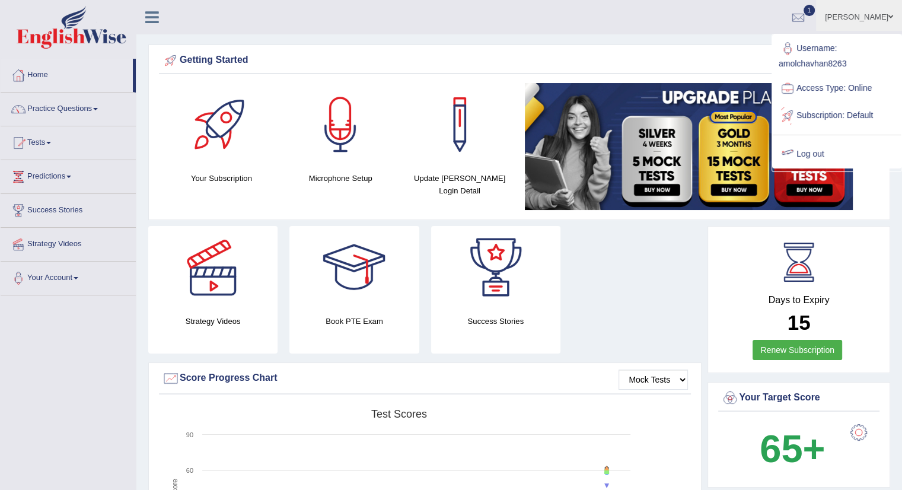
click at [812, 152] on link "Log out" at bounding box center [837, 154] width 128 height 27
